Goal: Information Seeking & Learning: Learn about a topic

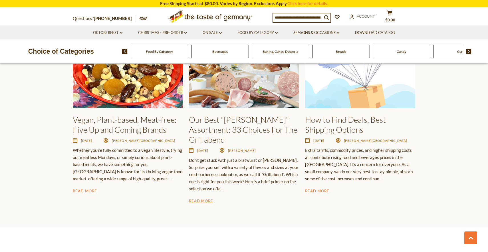
scroll to position [884, 0]
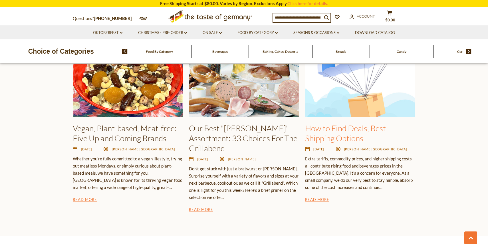
click at [322, 123] on link "How to Find Deals, Best Shipping Options" at bounding box center [345, 133] width 81 height 20
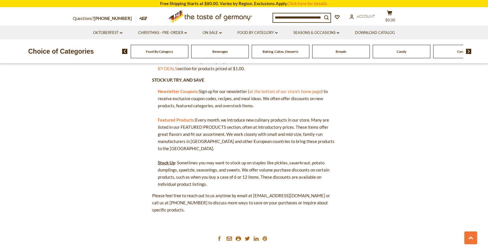
scroll to position [552, 0]
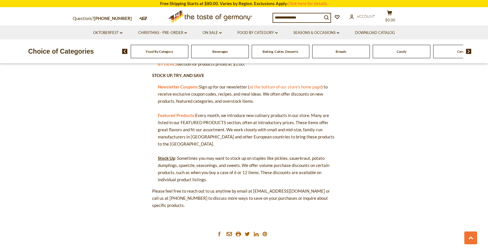
click at [272, 51] on span "Baking, Cakes, Desserts" at bounding box center [280, 51] width 36 height 4
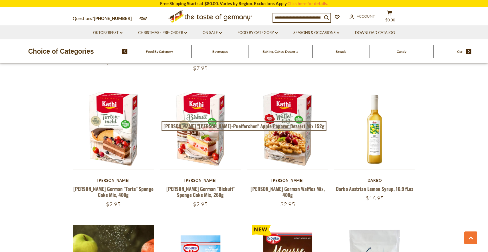
scroll to position [583, 0]
